Goal: Transaction & Acquisition: Obtain resource

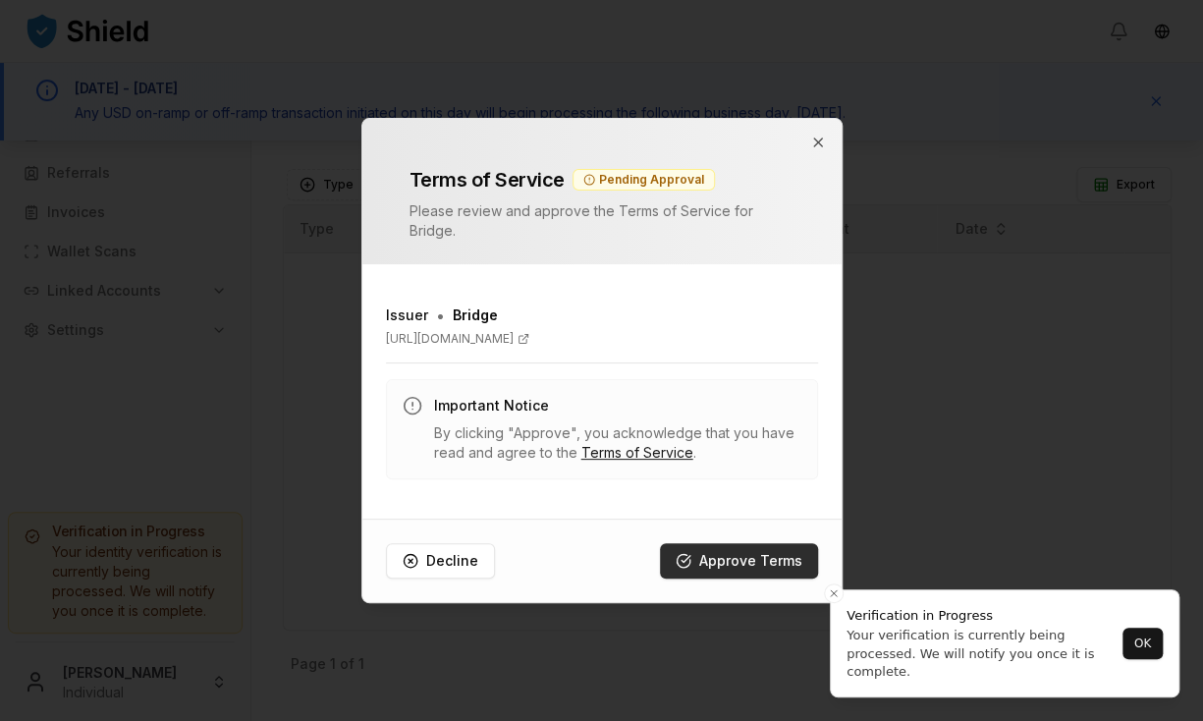
click at [736, 555] on button "Approve Terms" at bounding box center [739, 560] width 158 height 35
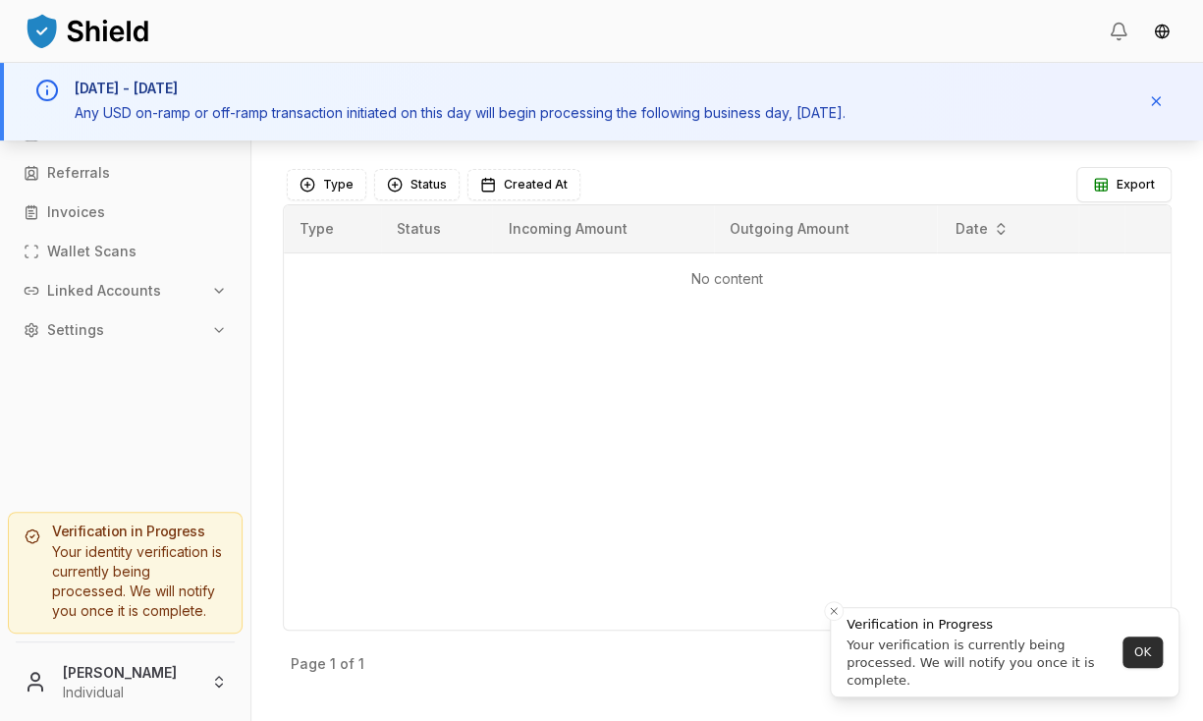
click at [1143, 650] on button "OK" at bounding box center [1143, 652] width 40 height 31
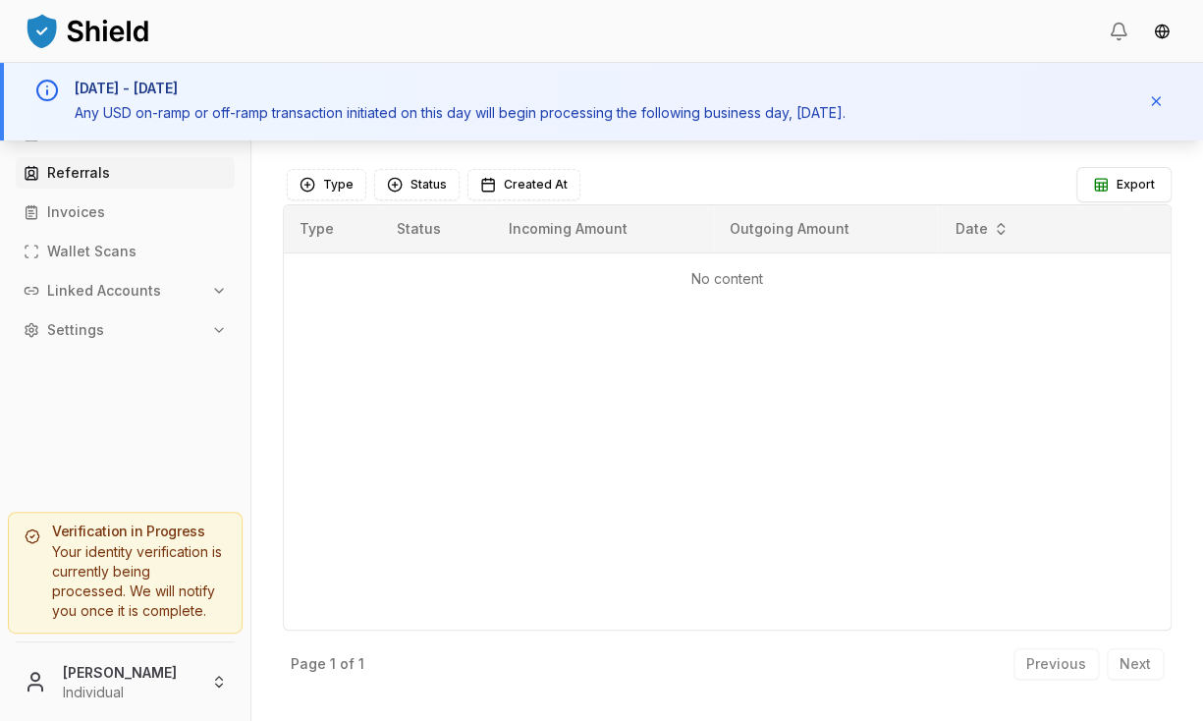
click at [86, 185] on link "Referrals" at bounding box center [125, 172] width 219 height 31
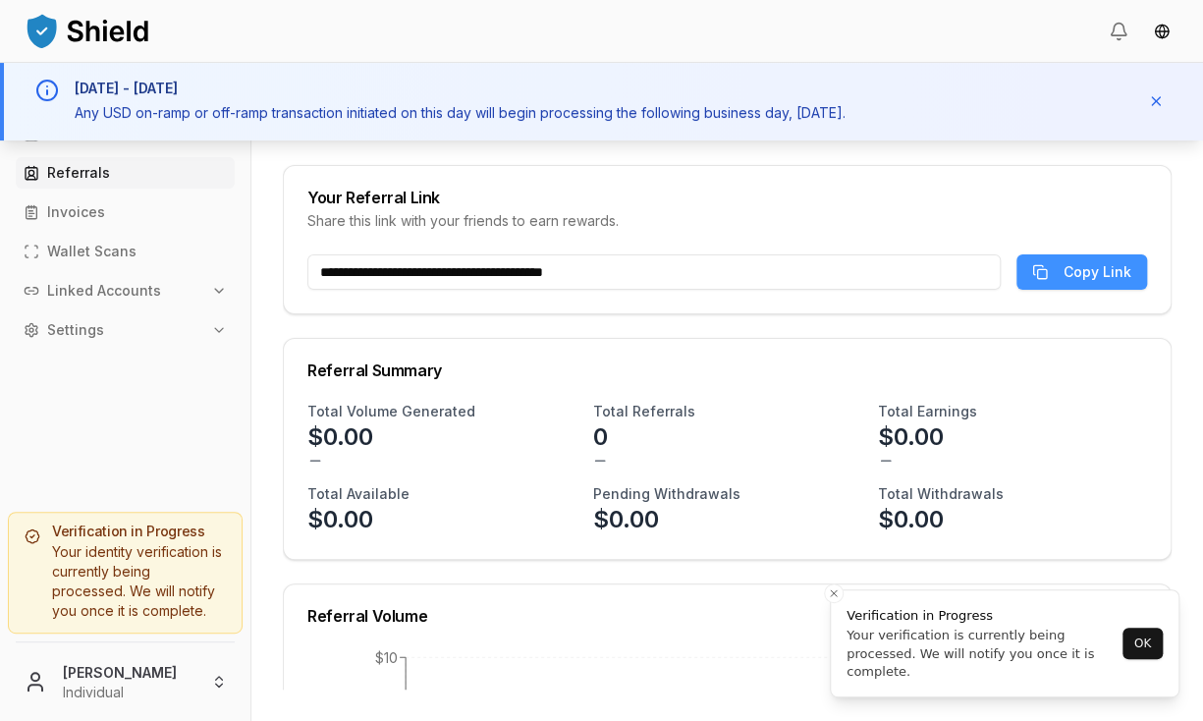
click at [1050, 273] on button "Copy Link" at bounding box center [1082, 271] width 131 height 35
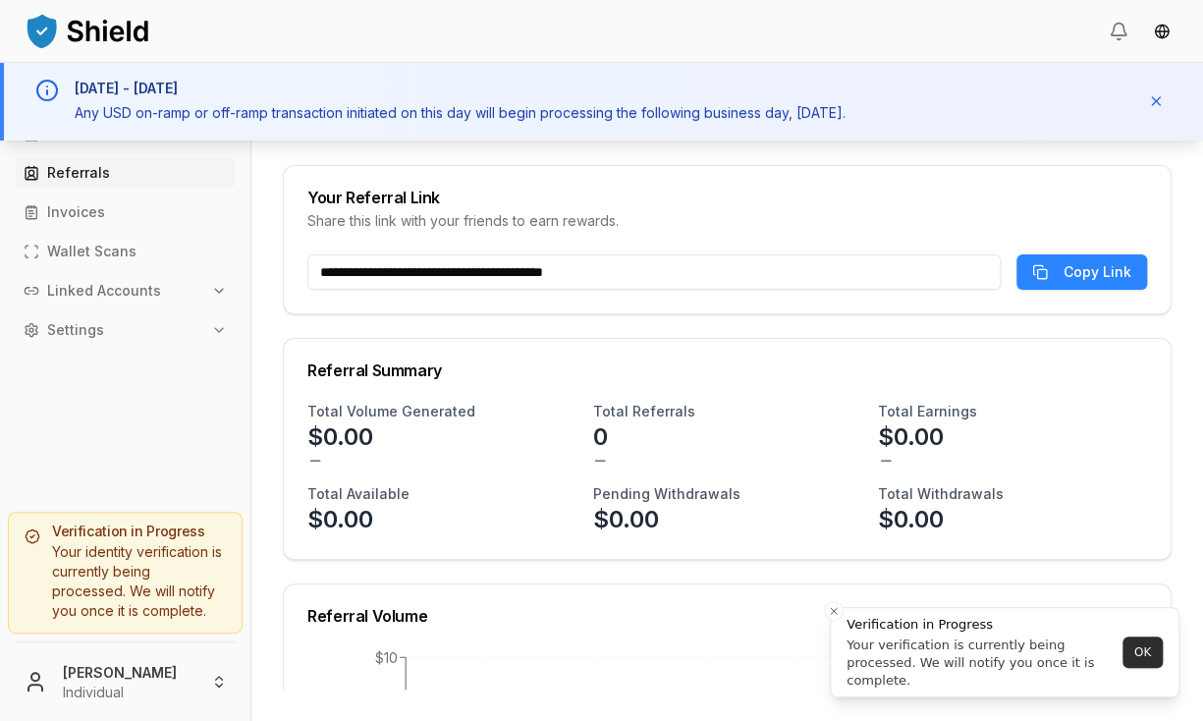
click at [1142, 655] on button "OK" at bounding box center [1143, 652] width 40 height 31
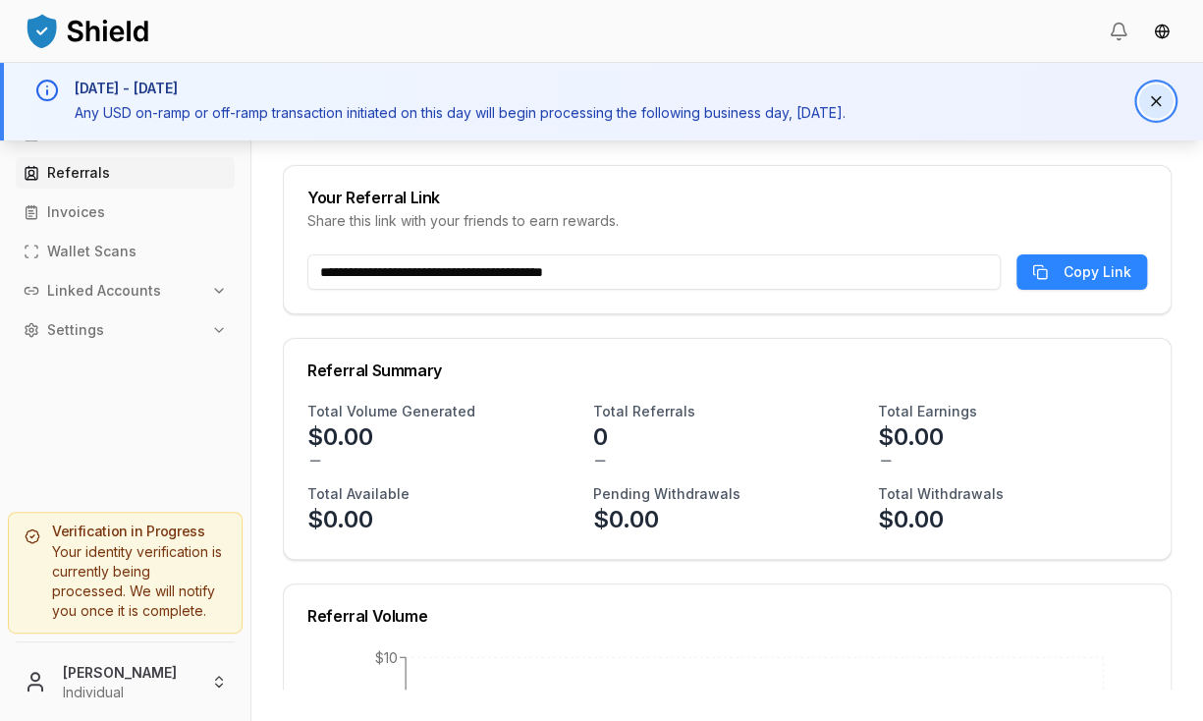
click at [1159, 102] on button "Dismiss notification" at bounding box center [1156, 101] width 34 height 34
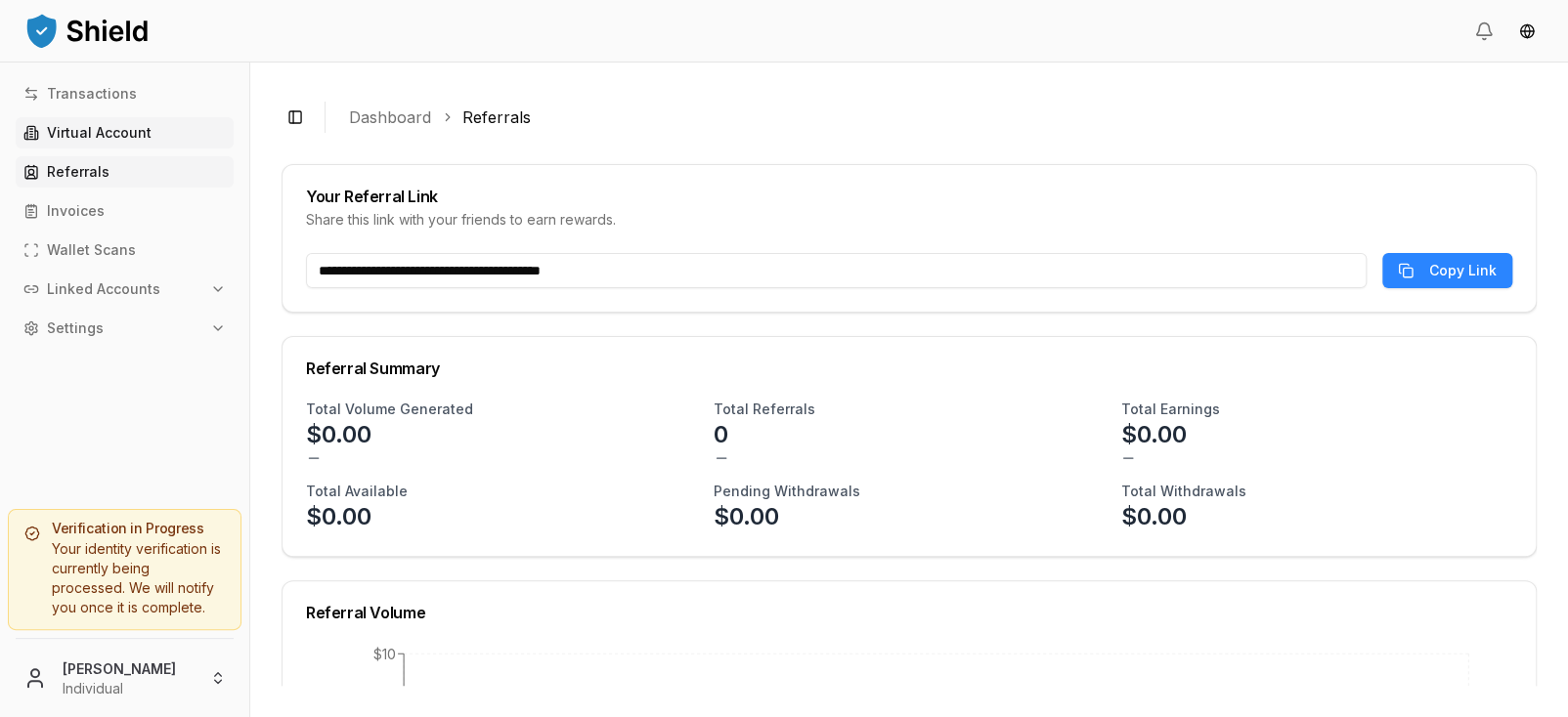
click at [106, 134] on p "Virtual Account" at bounding box center [98, 133] width 104 height 14
